Goal: Information Seeking & Learning: Learn about a topic

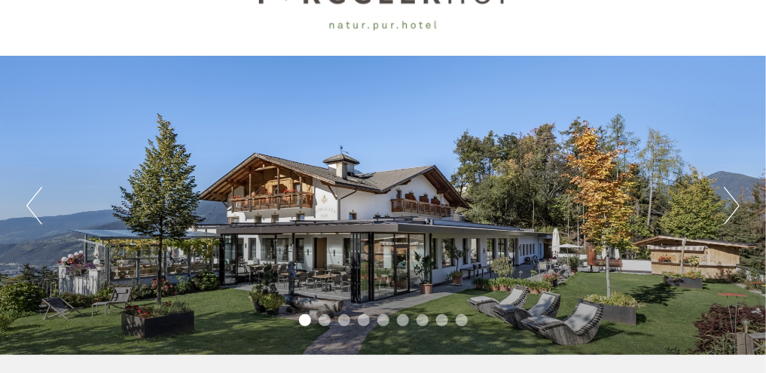
scroll to position [58, 0]
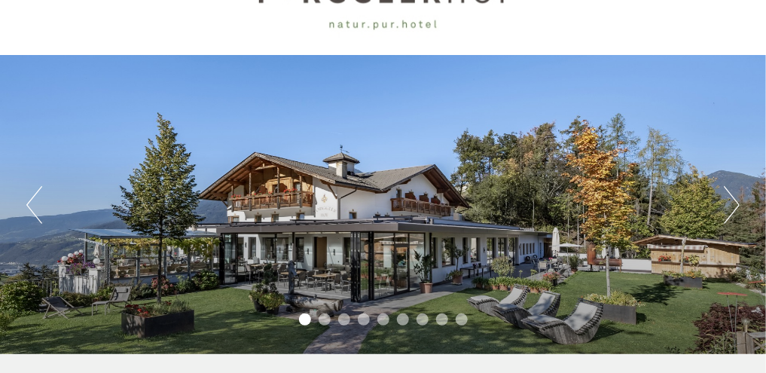
click at [735, 203] on button "Next" at bounding box center [732, 205] width 16 height 38
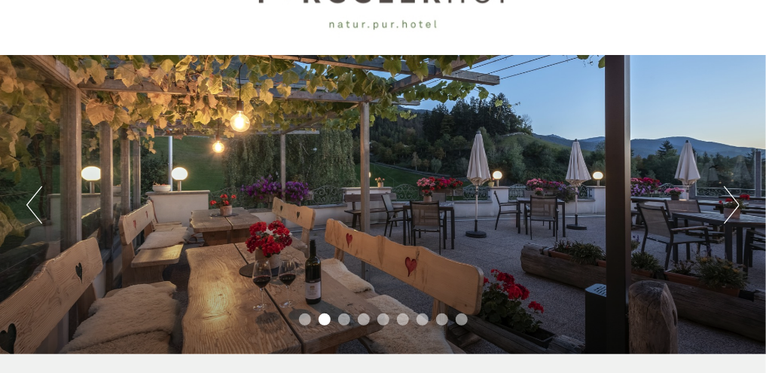
click at [735, 203] on button "Next" at bounding box center [732, 205] width 16 height 38
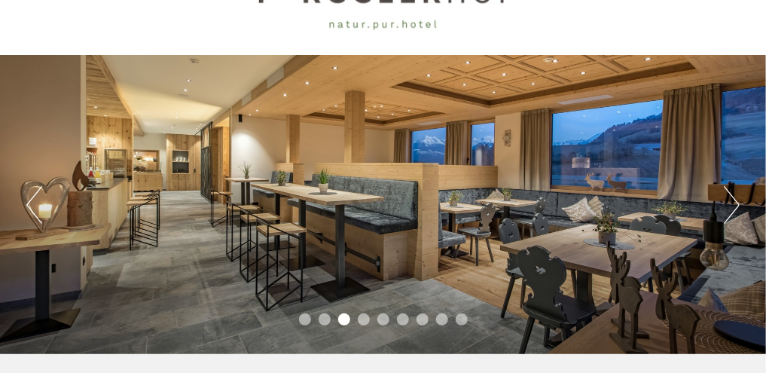
click at [735, 203] on button "Next" at bounding box center [732, 205] width 16 height 38
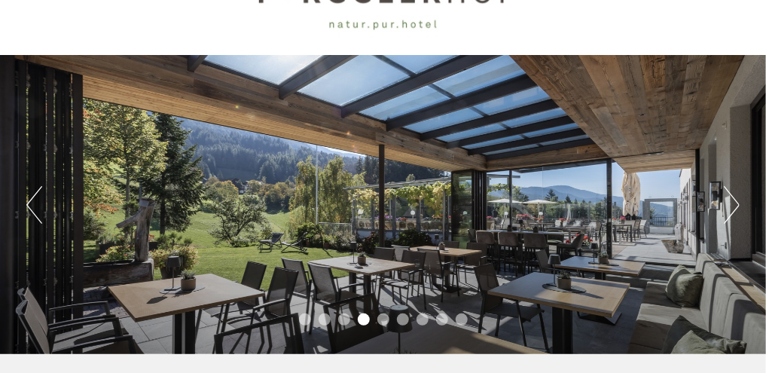
click at [735, 203] on button "Next" at bounding box center [732, 205] width 16 height 38
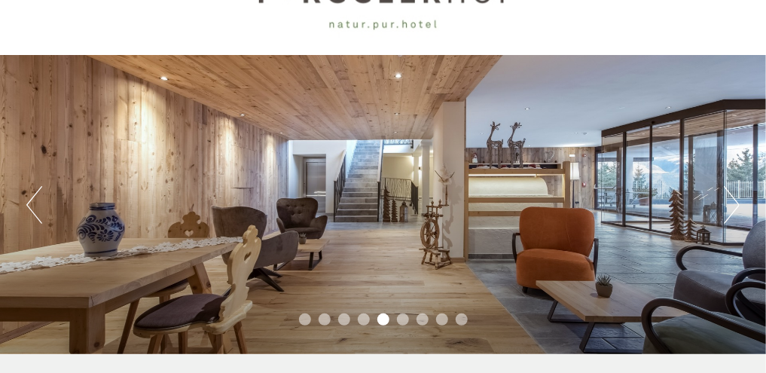
click at [735, 203] on button "Next" at bounding box center [732, 205] width 16 height 38
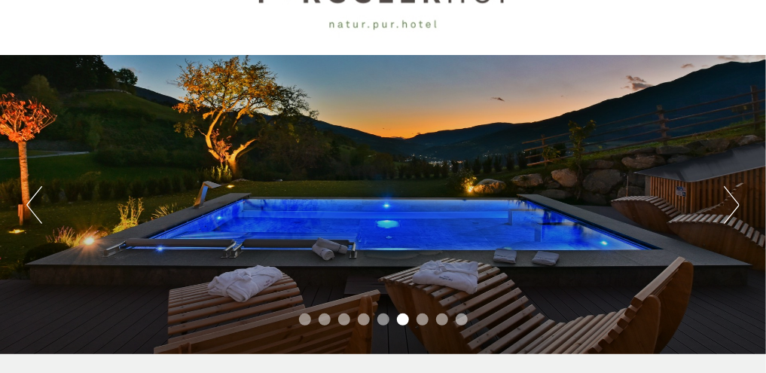
click at [735, 203] on button "Next" at bounding box center [732, 205] width 16 height 38
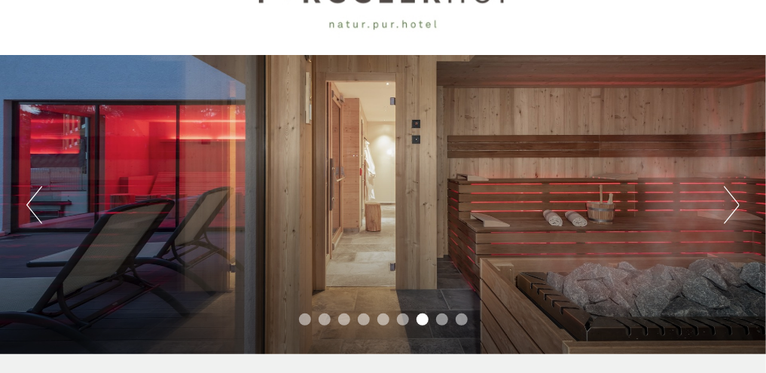
click at [735, 203] on button "Next" at bounding box center [732, 205] width 16 height 38
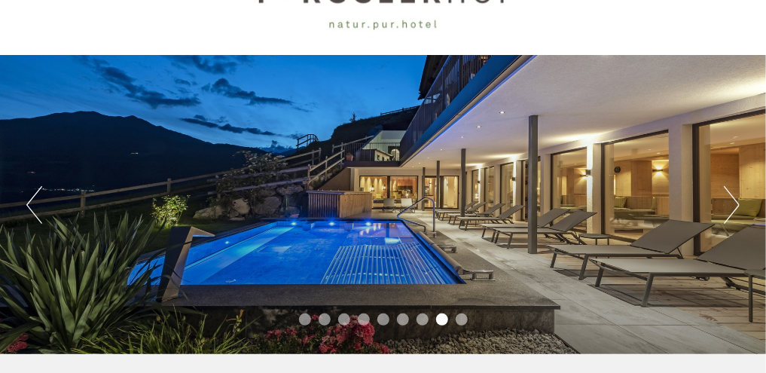
click at [735, 203] on button "Next" at bounding box center [732, 205] width 16 height 38
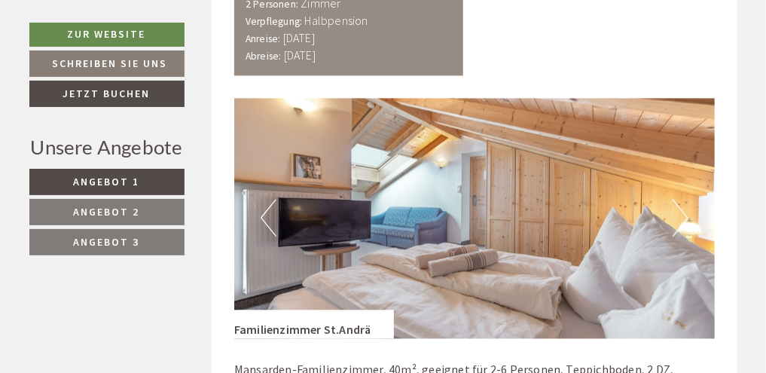
scroll to position [1030, 0]
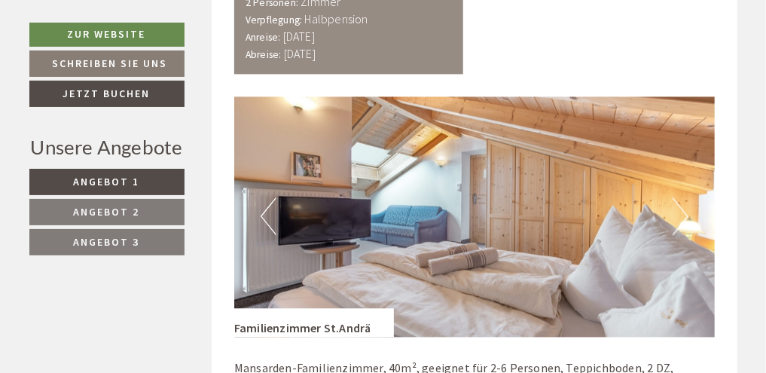
click at [684, 197] on button "Next" at bounding box center [681, 216] width 16 height 38
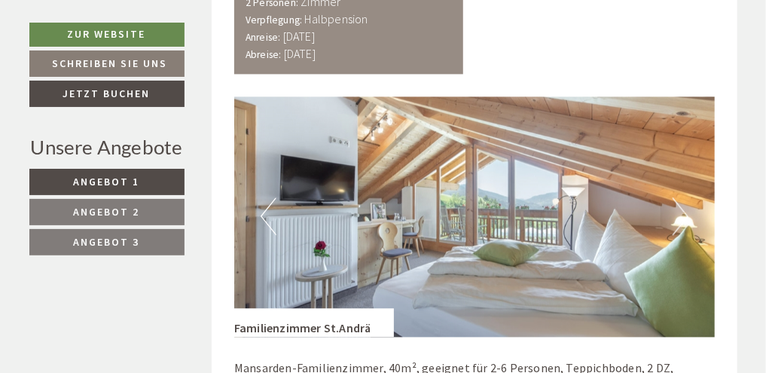
click at [684, 197] on button "Next" at bounding box center [681, 216] width 16 height 38
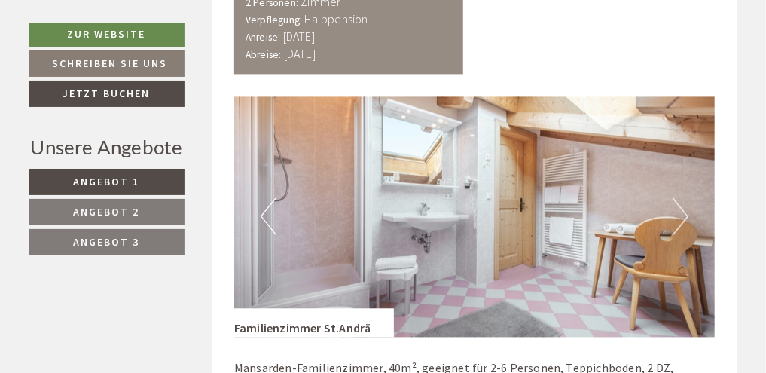
click at [684, 197] on button "Next" at bounding box center [681, 216] width 16 height 38
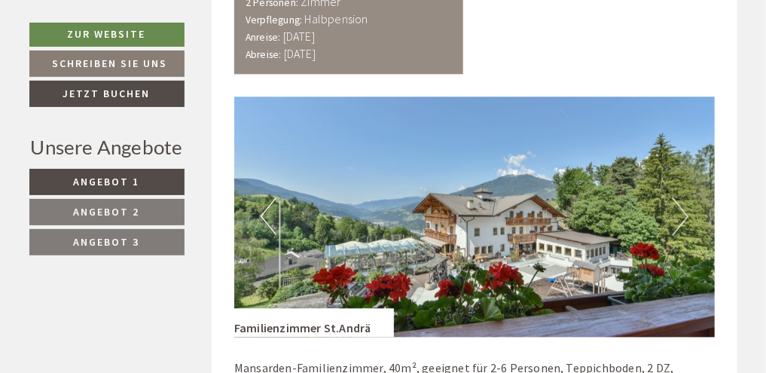
click at [684, 197] on button "Next" at bounding box center [681, 216] width 16 height 38
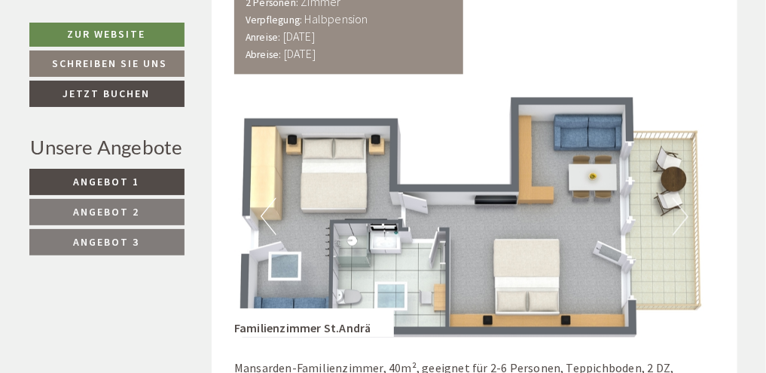
click at [684, 197] on button "Next" at bounding box center [681, 216] width 16 height 38
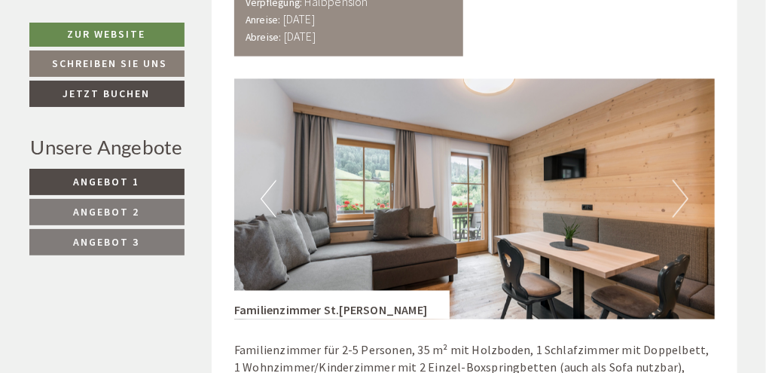
scroll to position [2430, 0]
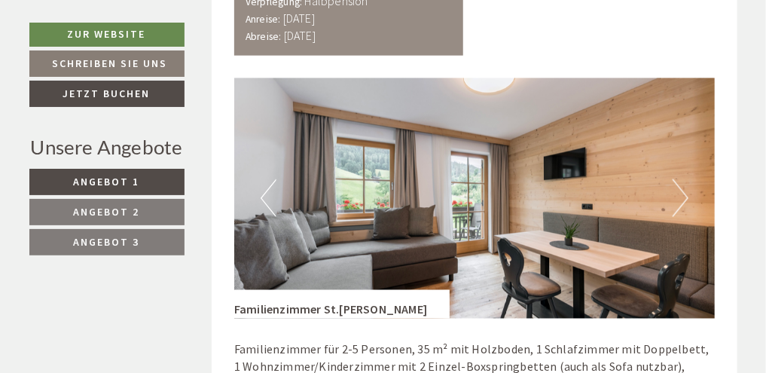
click at [685, 179] on button "Next" at bounding box center [681, 198] width 16 height 38
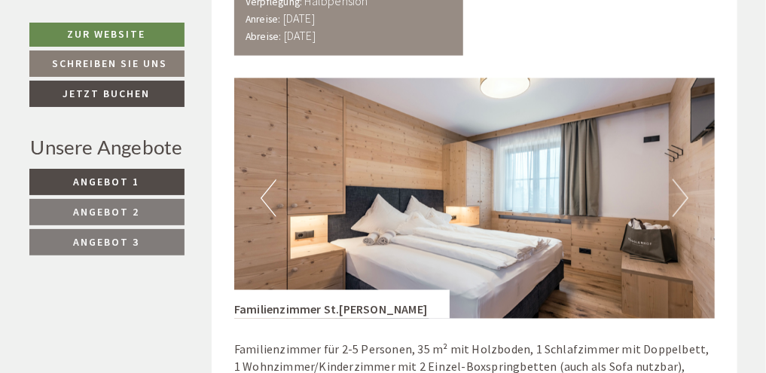
click at [685, 179] on button "Next" at bounding box center [681, 198] width 16 height 38
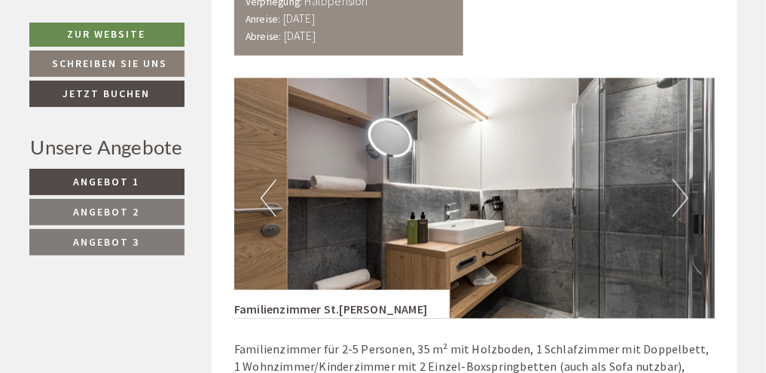
click at [685, 179] on button "Next" at bounding box center [681, 198] width 16 height 38
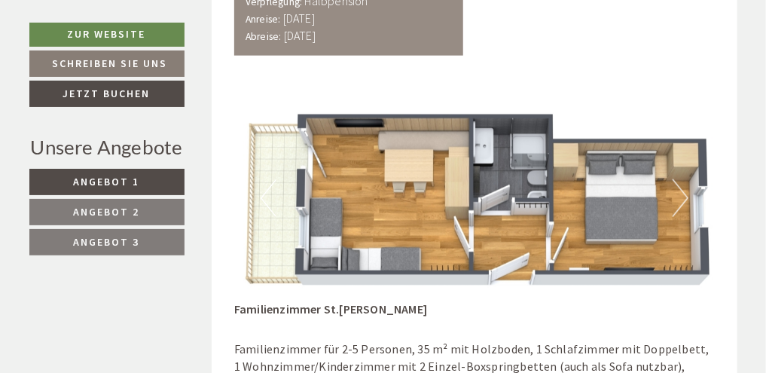
click at [686, 179] on button "Next" at bounding box center [681, 198] width 16 height 38
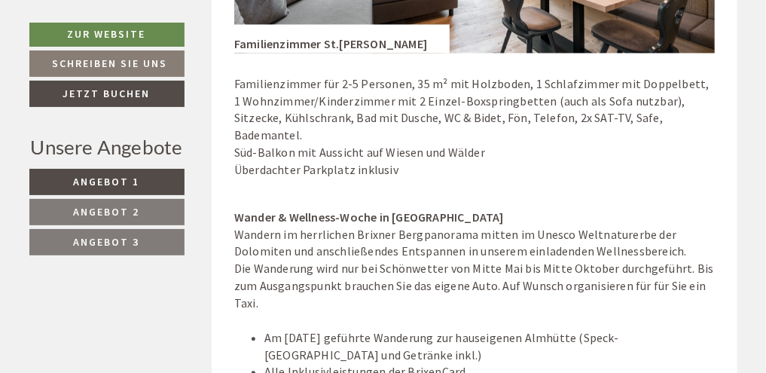
scroll to position [2703, 0]
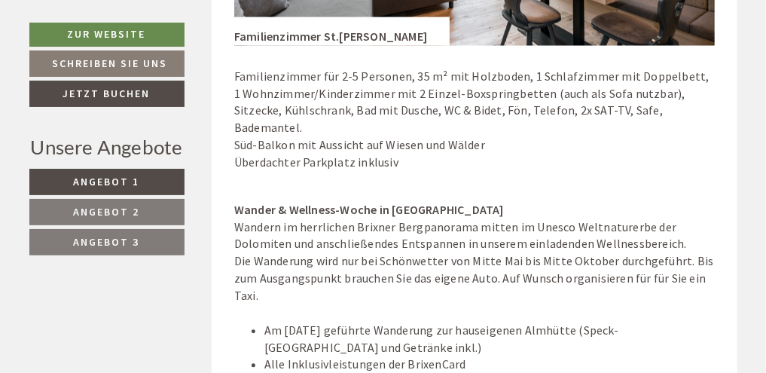
click at [681, 202] on div "Wander & Wellness-Woche in [GEOGRAPHIC_DATA]" at bounding box center [474, 210] width 481 height 17
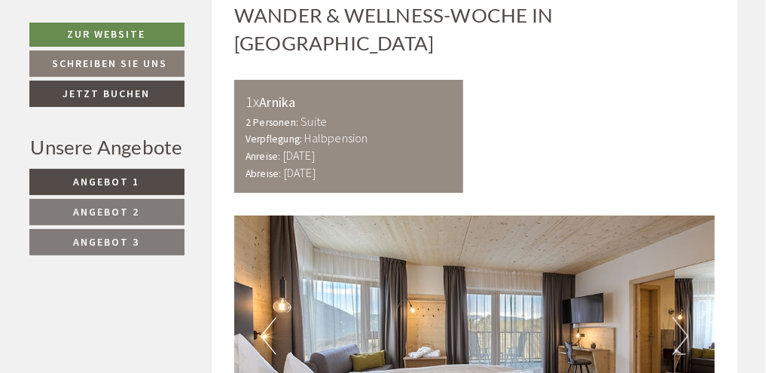
scroll to position [3675, 0]
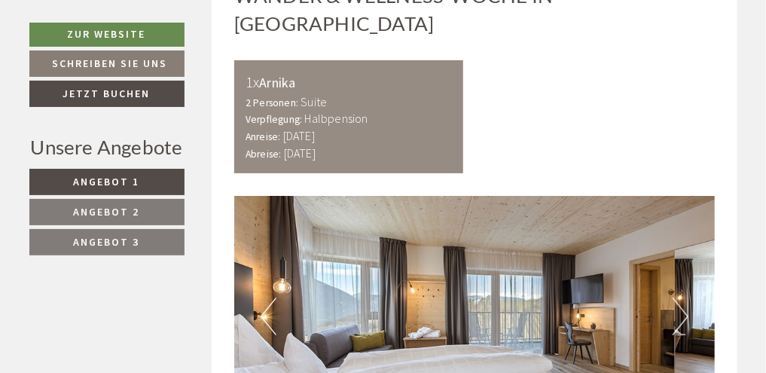
click at [683, 298] on button "Next" at bounding box center [681, 317] width 16 height 38
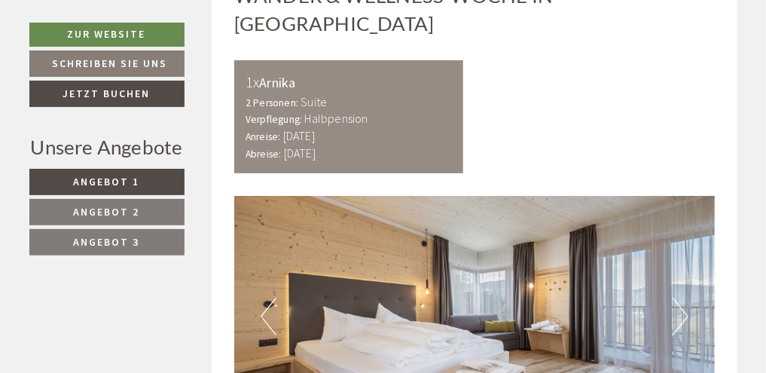
click at [683, 298] on button "Next" at bounding box center [681, 317] width 16 height 38
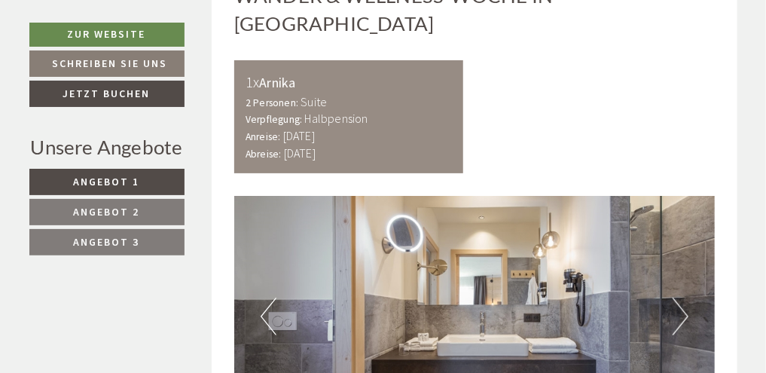
click at [683, 298] on button "Next" at bounding box center [681, 317] width 16 height 38
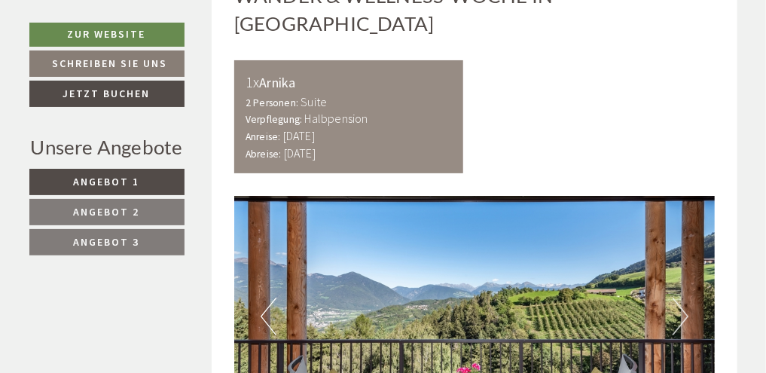
click at [683, 298] on button "Next" at bounding box center [681, 317] width 16 height 38
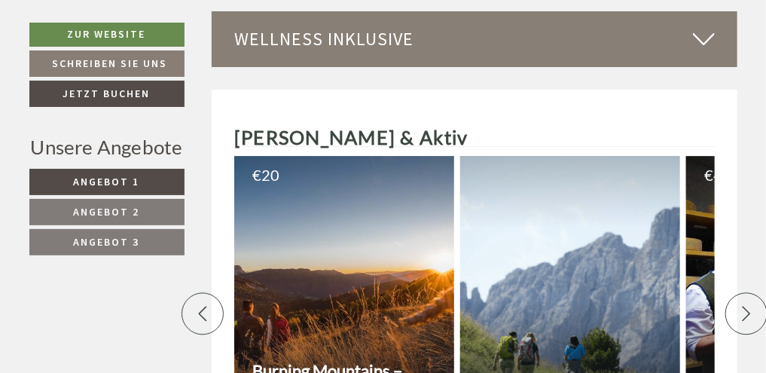
scroll to position [5405, 1]
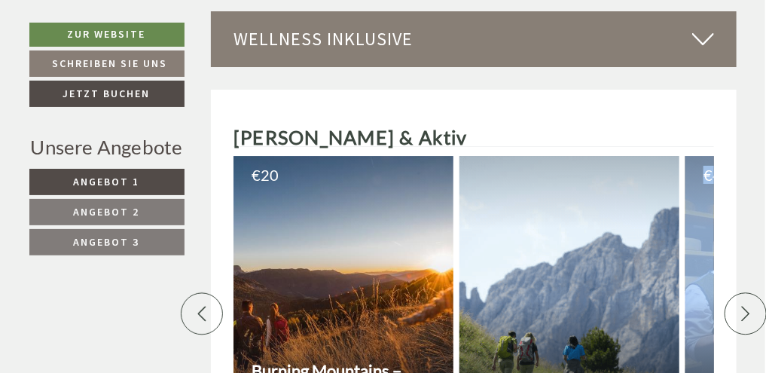
drag, startPoint x: 683, startPoint y: 194, endPoint x: 735, endPoint y: -36, distance: 235.4
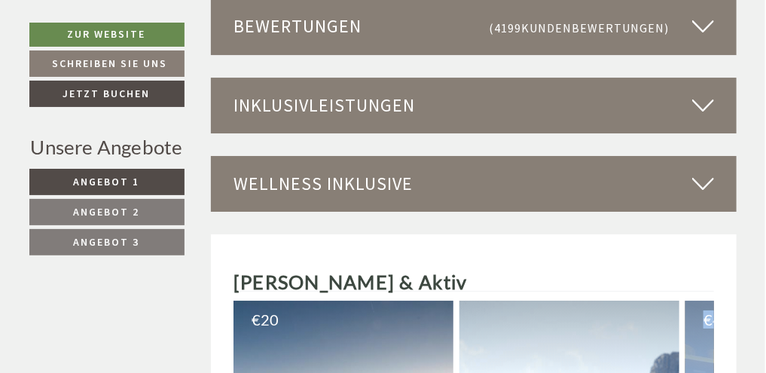
scroll to position [0, 66]
